Goal: Task Accomplishment & Management: Manage account settings

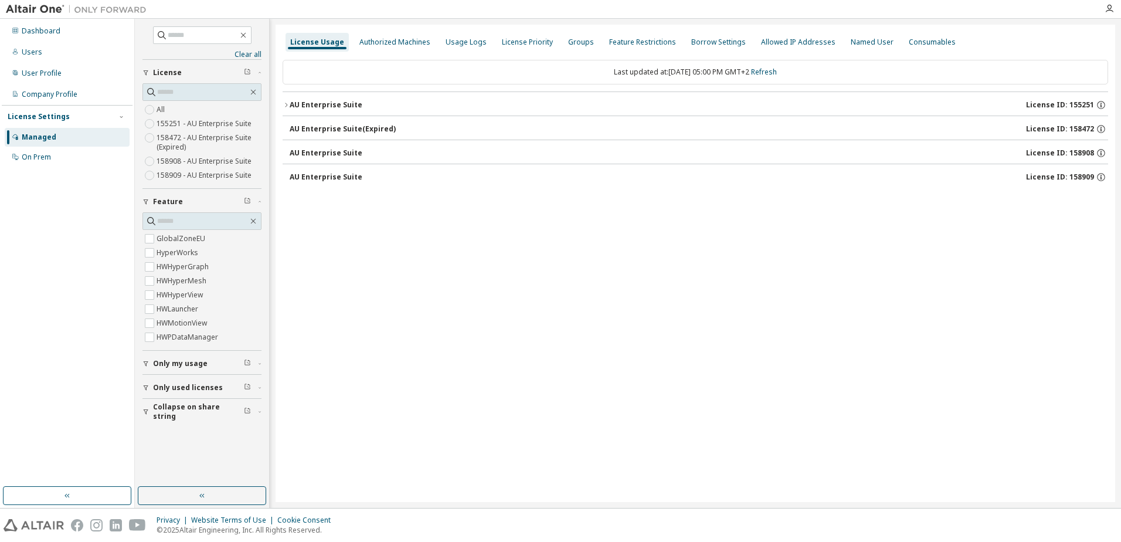
click at [286, 103] on icon "button" at bounding box center [286, 104] width 7 height 7
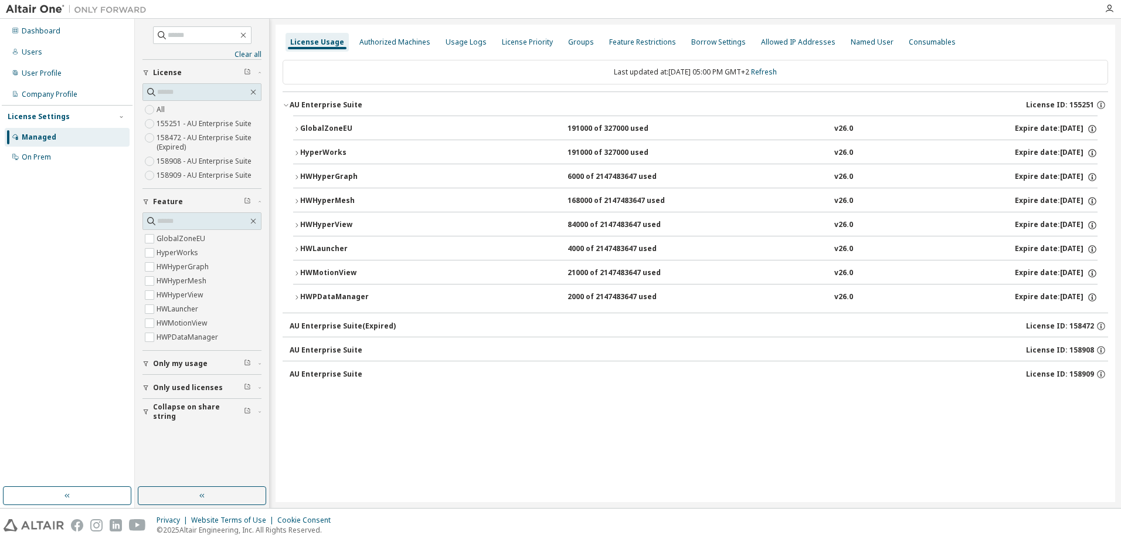
click at [297, 128] on icon "button" at bounding box center [296, 129] width 7 height 7
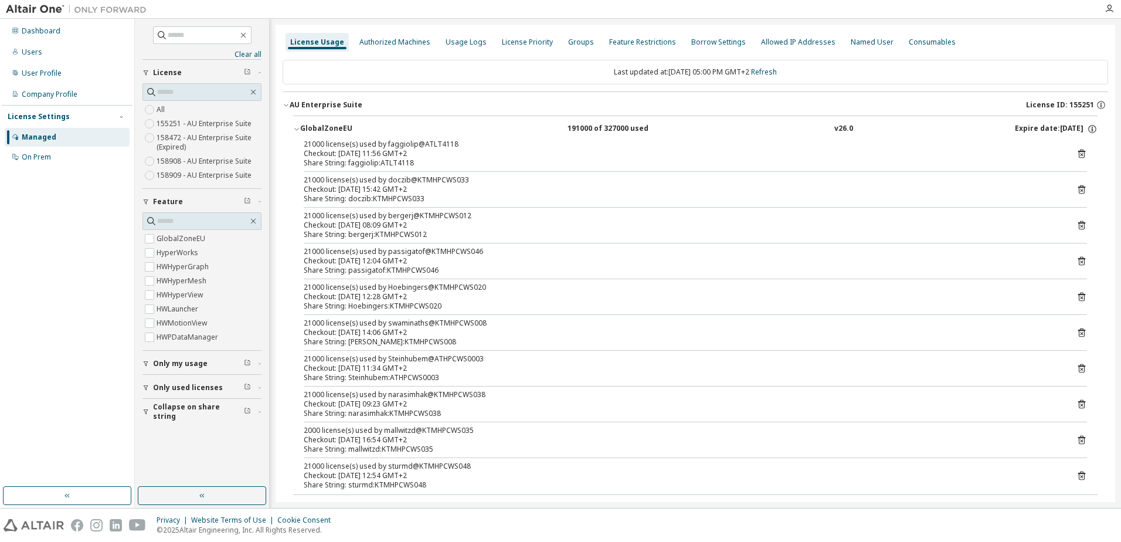
click at [145, 409] on icon "button" at bounding box center [146, 411] width 7 height 7
click at [146, 385] on icon "button" at bounding box center [146, 387] width 7 height 7
click at [148, 387] on icon "button" at bounding box center [146, 387] width 7 height 7
click at [777, 71] on link "Refresh" at bounding box center [764, 72] width 26 height 10
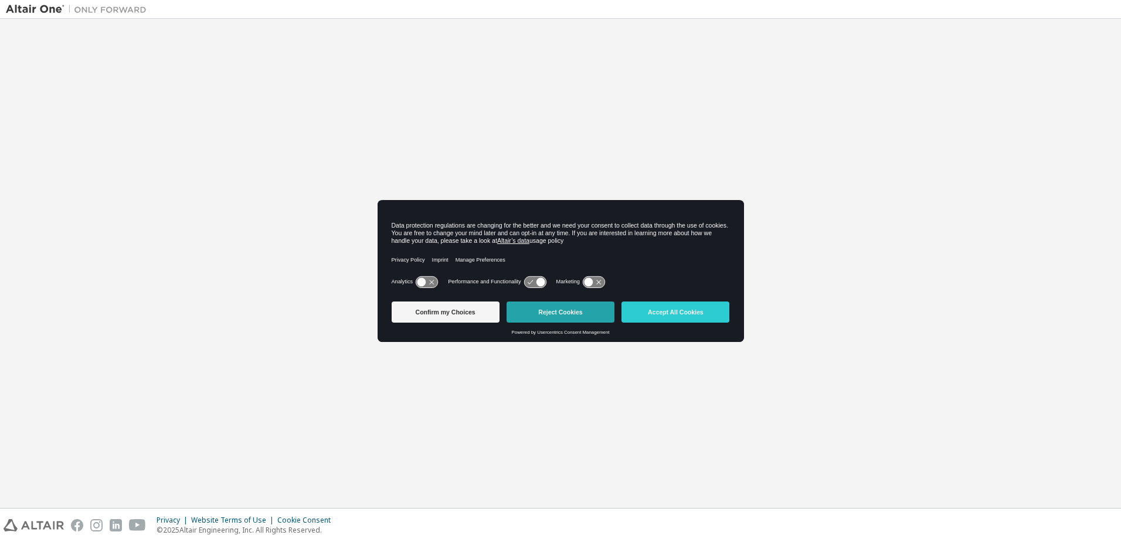
click at [575, 310] on button "Reject Cookies" at bounding box center [561, 311] width 108 height 21
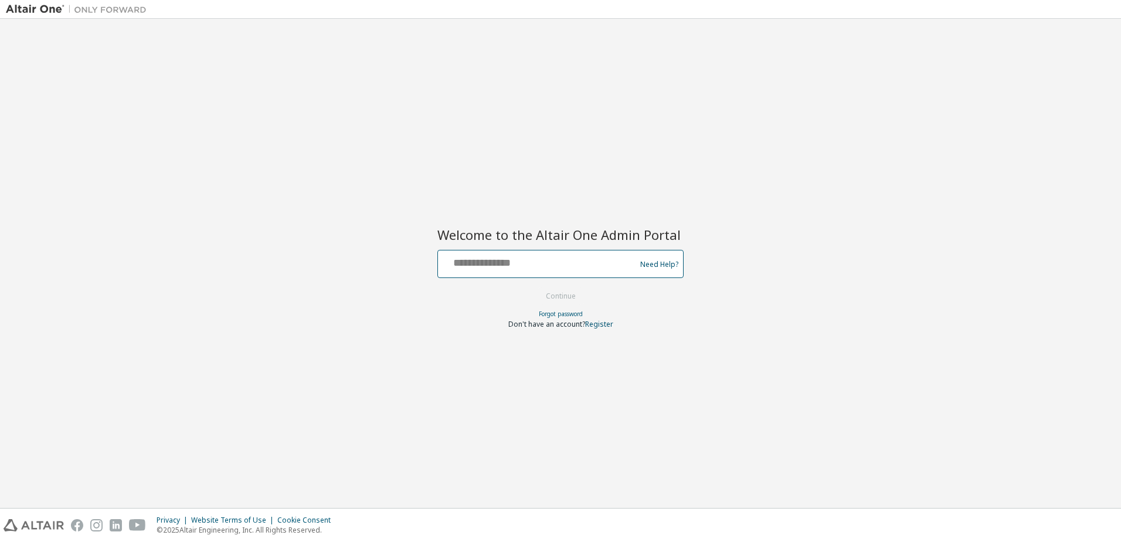
drag, startPoint x: 562, startPoint y: 257, endPoint x: 557, endPoint y: 264, distance: 8.3
click at [562, 257] on input "text" at bounding box center [539, 261] width 192 height 17
type input "**********"
click at [557, 303] on button "Continue" at bounding box center [561, 296] width 55 height 18
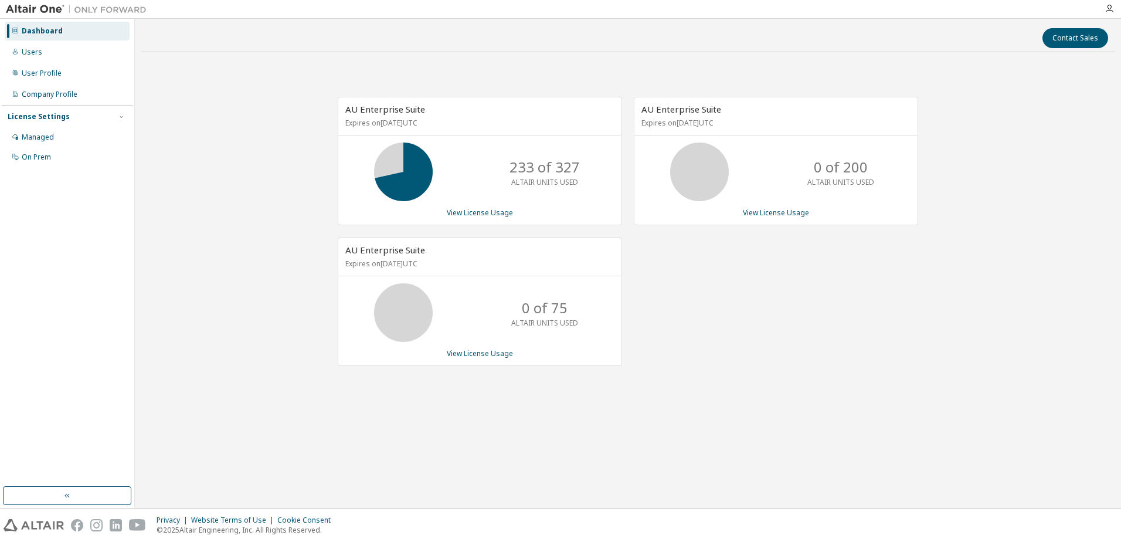
click at [215, 402] on div "AU Enterprise Suite Expires on [DATE] UTC 233 of 327 ALTAIR UNITS USED View Lic…" at bounding box center [628, 238] width 975 height 352
